Goal: Task Accomplishment & Management: Manage account settings

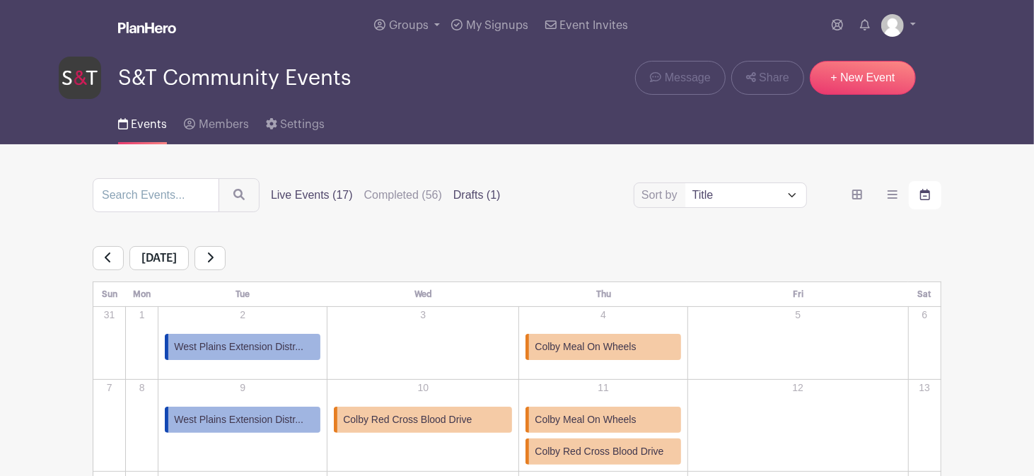
click at [472, 194] on label "Drafts (1)" at bounding box center [476, 195] width 47 height 17
click at [0, 0] on input "Drafts (1)" at bounding box center [0, 0] width 0 height 0
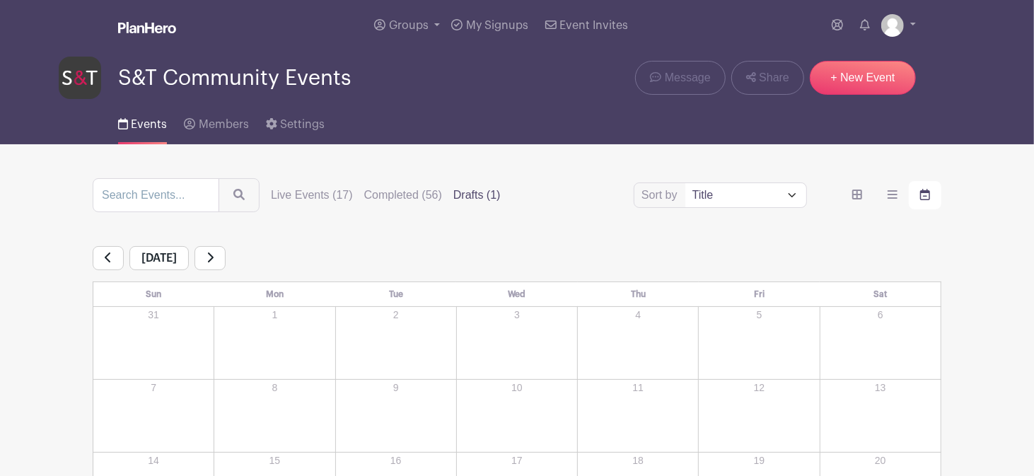
click at [468, 192] on label "Drafts (1)" at bounding box center [476, 195] width 47 height 17
click at [0, 0] on input "Drafts (1)" at bounding box center [0, 0] width 0 height 0
click at [468, 192] on label "Drafts (1)" at bounding box center [476, 195] width 47 height 17
click at [0, 0] on input "Drafts (1)" at bounding box center [0, 0] width 0 height 0
click at [468, 192] on label "Drafts (1)" at bounding box center [476, 195] width 47 height 17
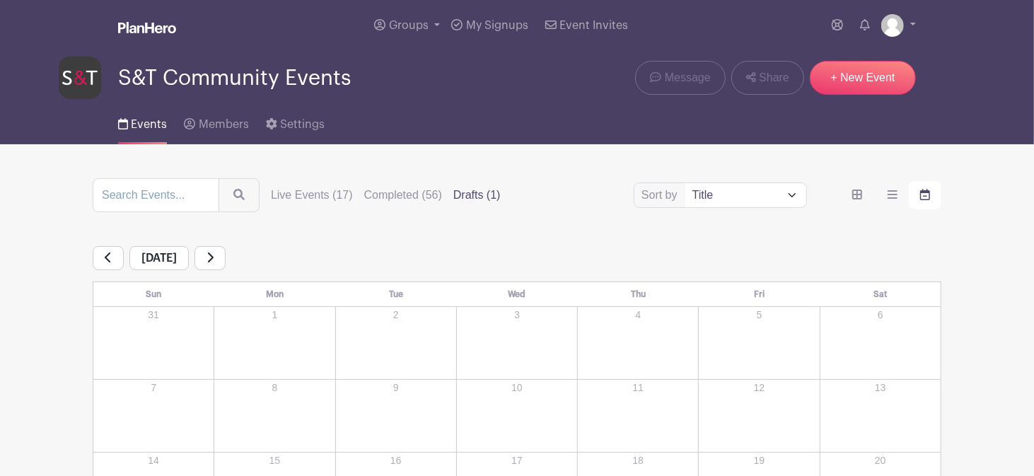
click at [0, 0] on input "Drafts (1)" at bounding box center [0, 0] width 0 height 0
click at [856, 196] on icon "order and view" at bounding box center [857, 195] width 10 height 10
click at [0, 0] on input "order and view" at bounding box center [0, 0] width 0 height 0
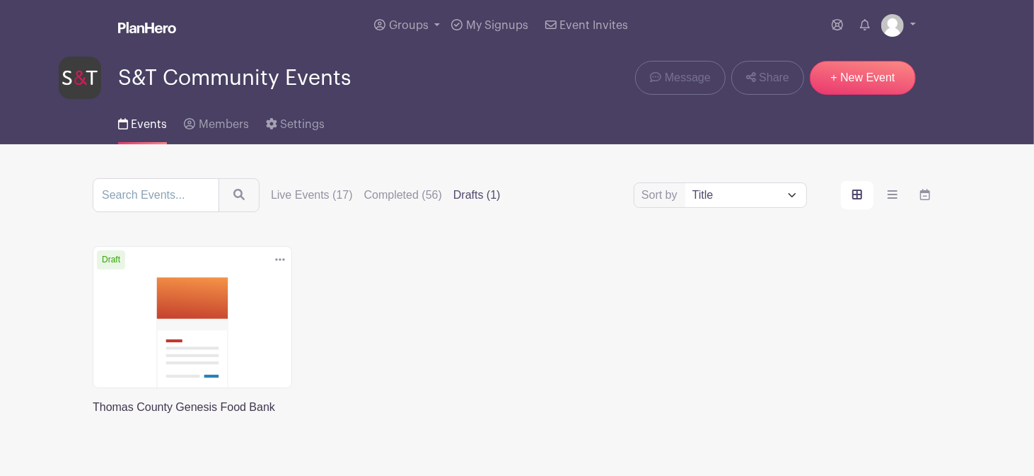
click at [93, 416] on link at bounding box center [93, 416] width 0 height 0
